Goal: Information Seeking & Learning: Learn about a topic

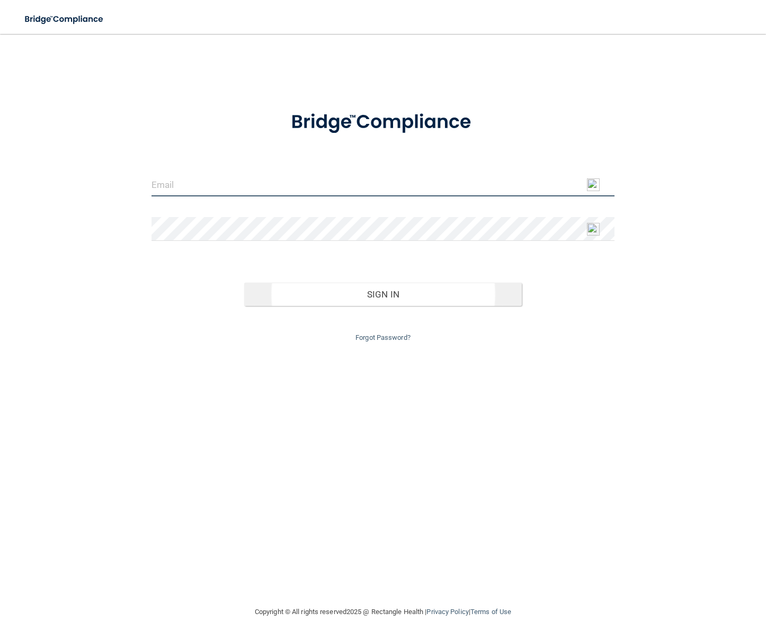
type input "[EMAIL_ADDRESS][DOMAIN_NAME]"
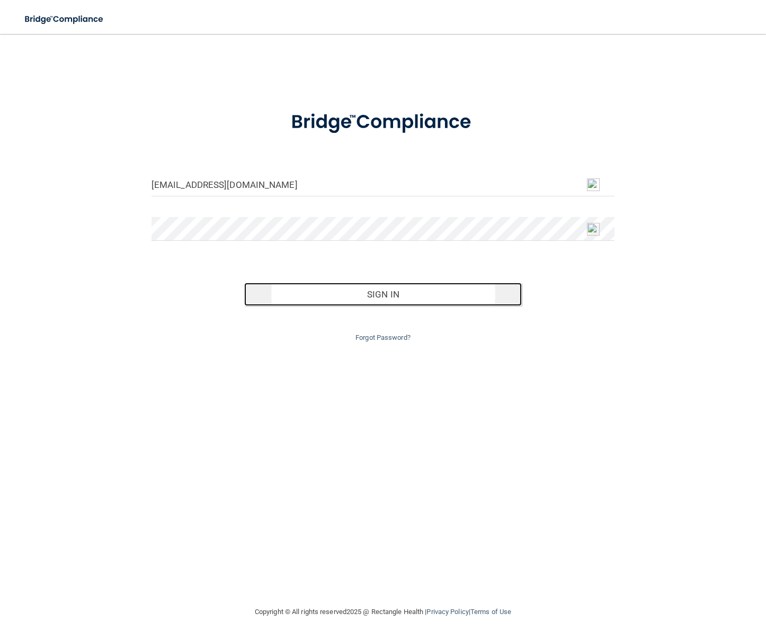
click at [383, 297] on button "Sign In" at bounding box center [383, 294] width 278 height 23
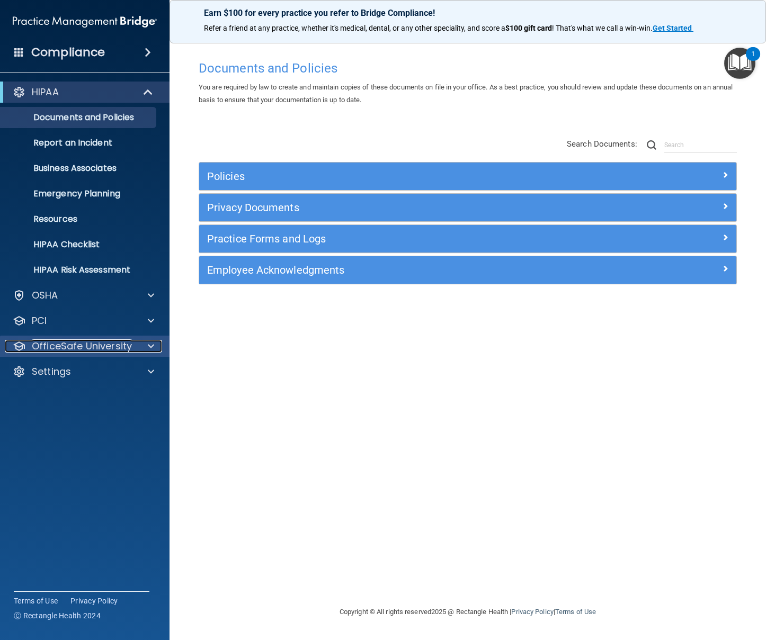
click at [57, 344] on p "OfficeSafe University" at bounding box center [82, 346] width 100 height 13
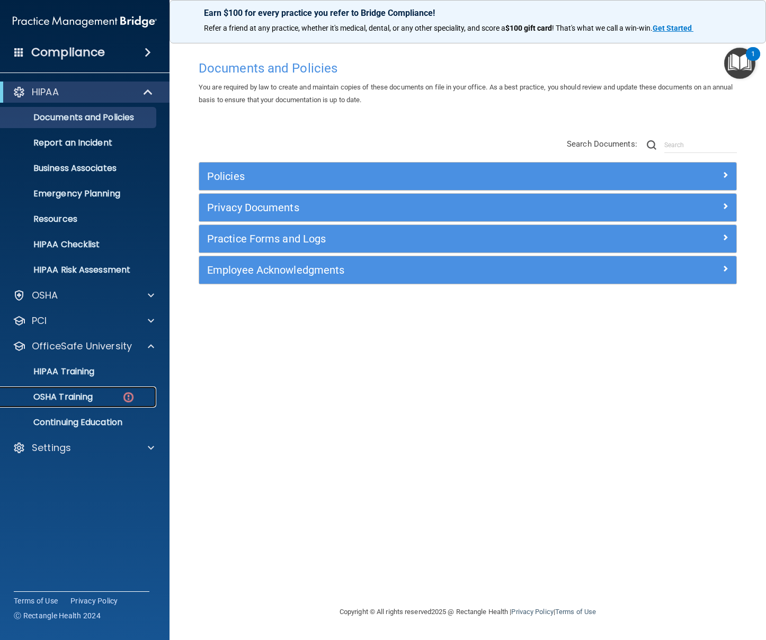
click at [55, 397] on p "OSHA Training" at bounding box center [50, 397] width 86 height 11
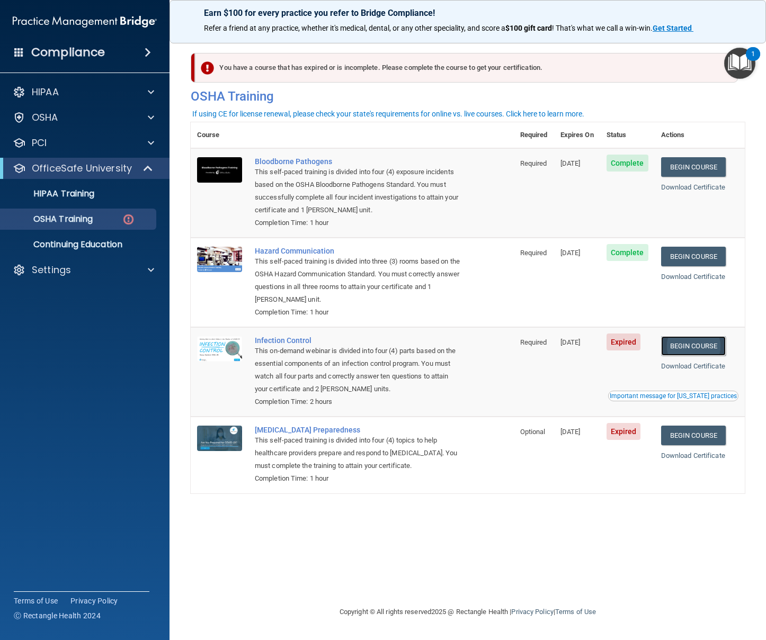
click at [688, 343] on link "Begin Course" at bounding box center [693, 346] width 65 height 20
